Goal: Task Accomplishment & Management: Manage account settings

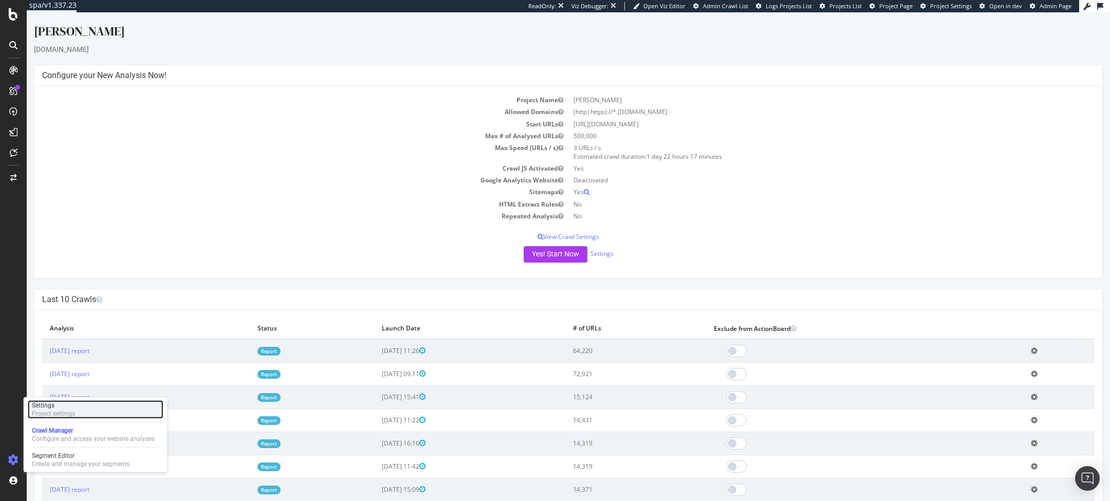
click at [54, 411] on div "Project settings" at bounding box center [53, 414] width 43 height 8
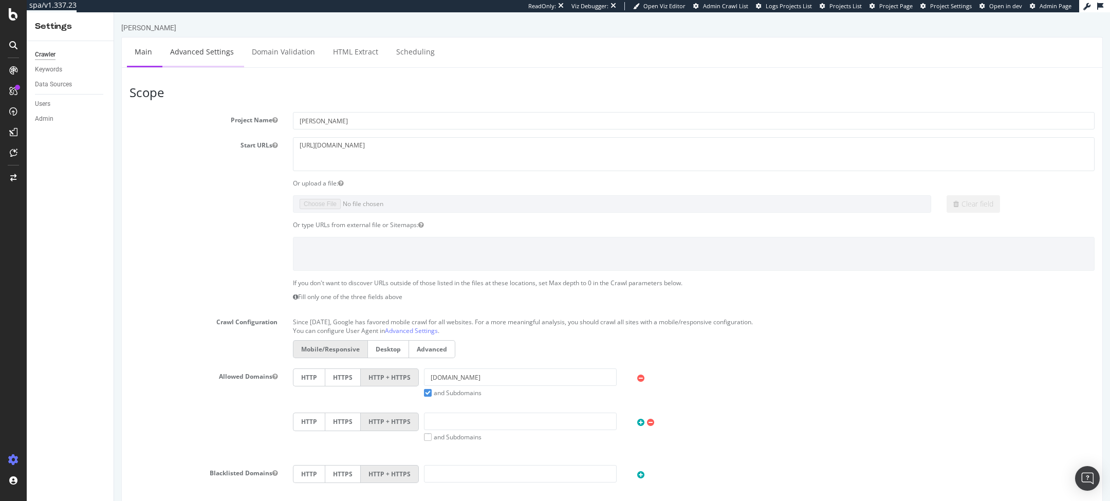
click at [202, 50] on link "Advanced Settings" at bounding box center [201, 52] width 79 height 28
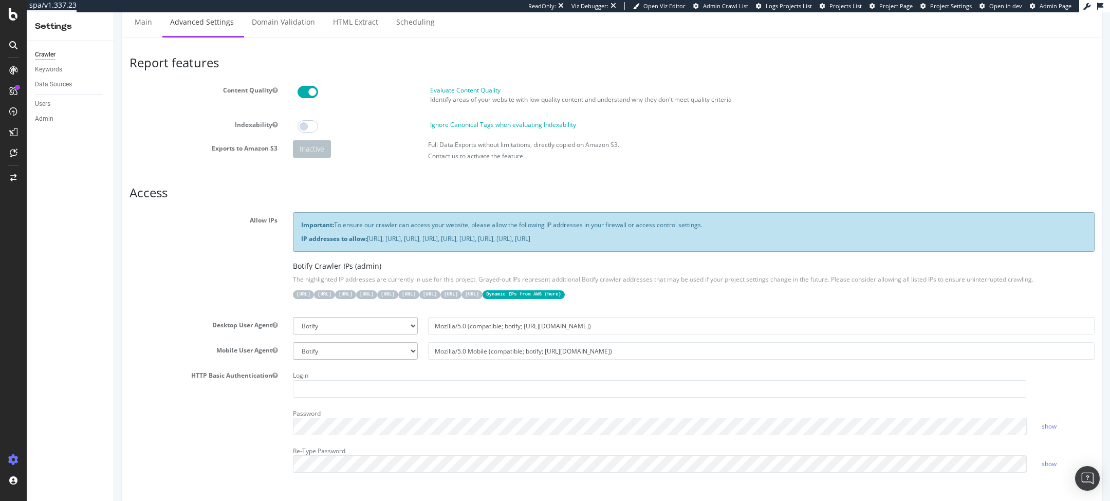
scroll to position [31, 0]
click at [328, 235] on strong "IP addresses to allow:" at bounding box center [334, 237] width 66 height 9
copy p "IP addresses to allow: [URL], [URL], [URL], [URL], [URL], [URL], [URL], [URL], …"
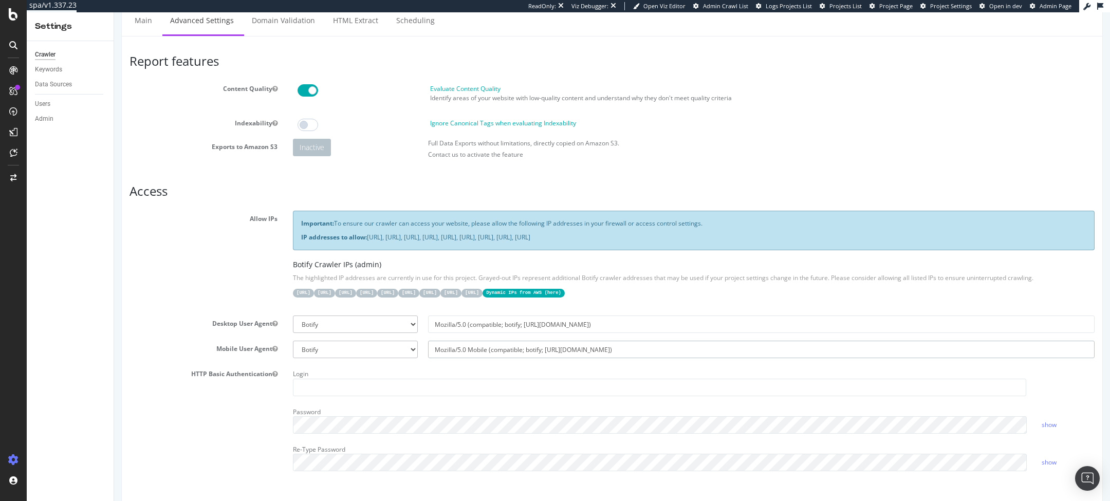
drag, startPoint x: 643, startPoint y: 347, endPoint x: 287, endPoint y: 292, distance: 359.9
click at [287, 292] on section "Allow IPs Important: To ensure our crawler can access your website, please allo…" at bounding box center [612, 345] width 965 height 268
click at [257, 344] on label "Mobile User Agent" at bounding box center [203, 347] width 163 height 12
click at [272, 344] on button "Mobile User Agent" at bounding box center [274, 348] width 5 height 9
click at [190, 355] on div "Mobile User Agent Botify Googlebot Safari iPhone Safari iPad Chrome Android Cus…" at bounding box center [612, 349] width 981 height 17
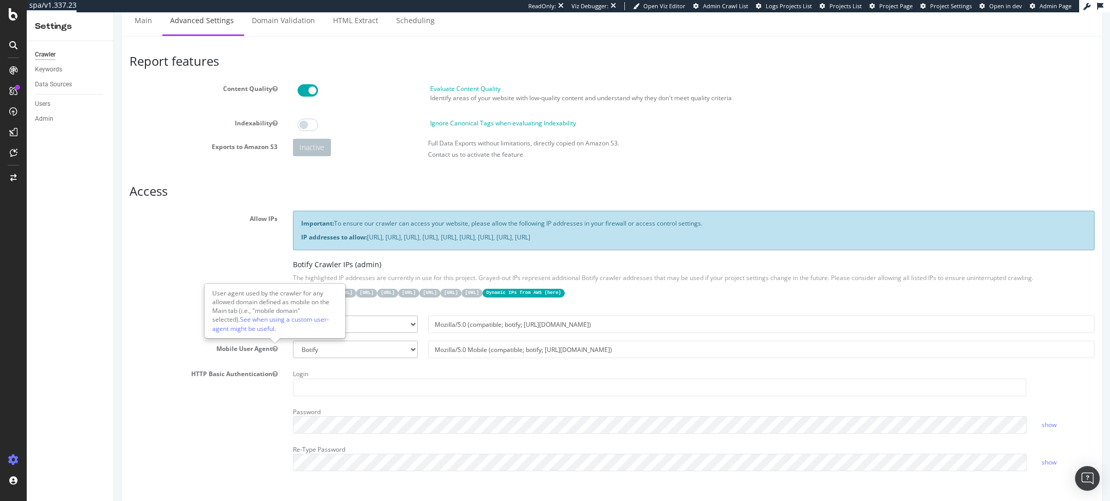
click at [213, 214] on label "Allow IPs" at bounding box center [203, 217] width 163 height 12
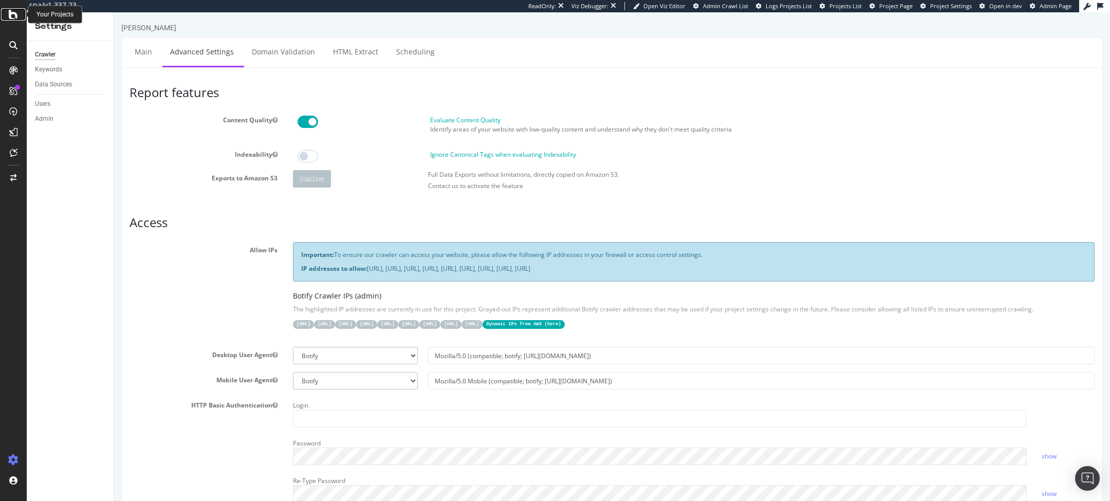
click at [13, 14] on icon at bounding box center [13, 14] width 9 height 12
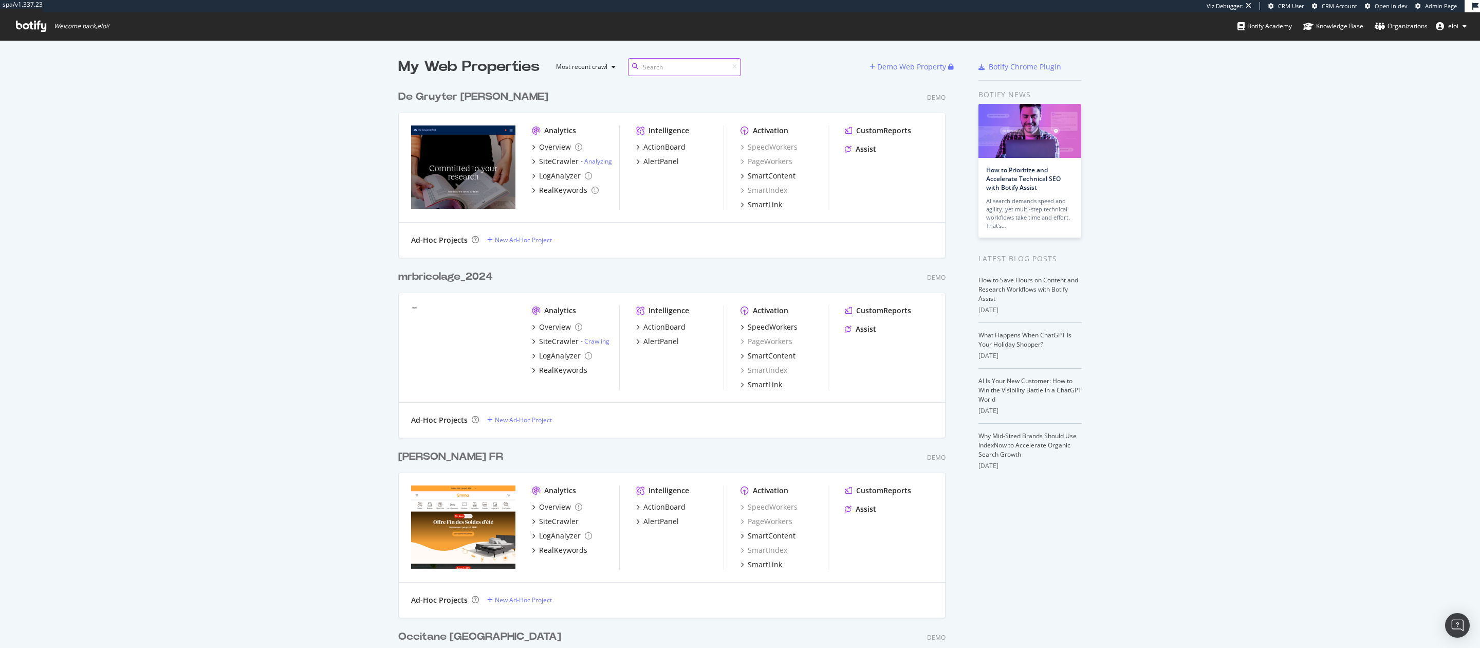
scroll to position [1, 1]
